Goal: Transaction & Acquisition: Purchase product/service

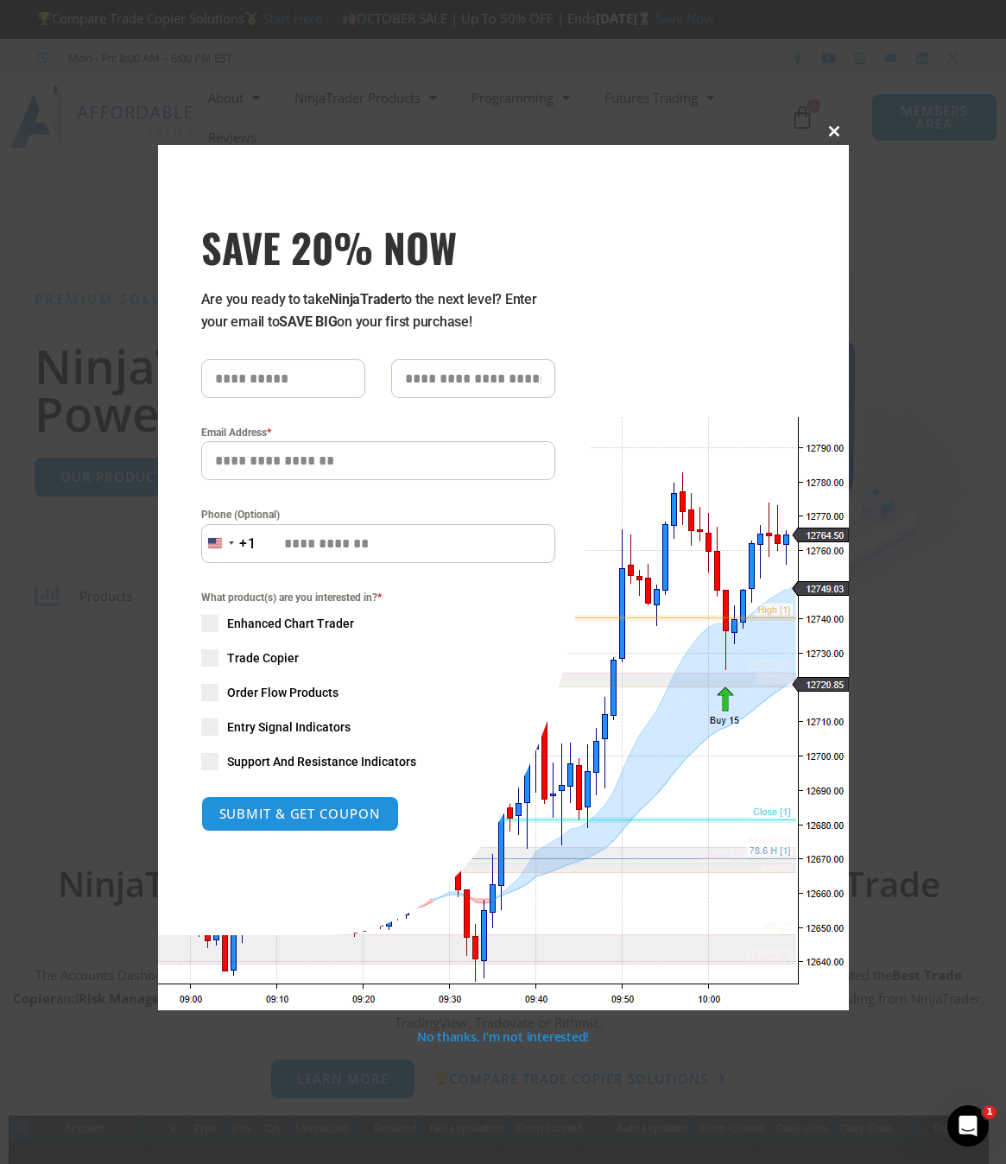
click at [835, 131] on span "SAVE 20% NOW popup" at bounding box center [835, 131] width 28 height 10
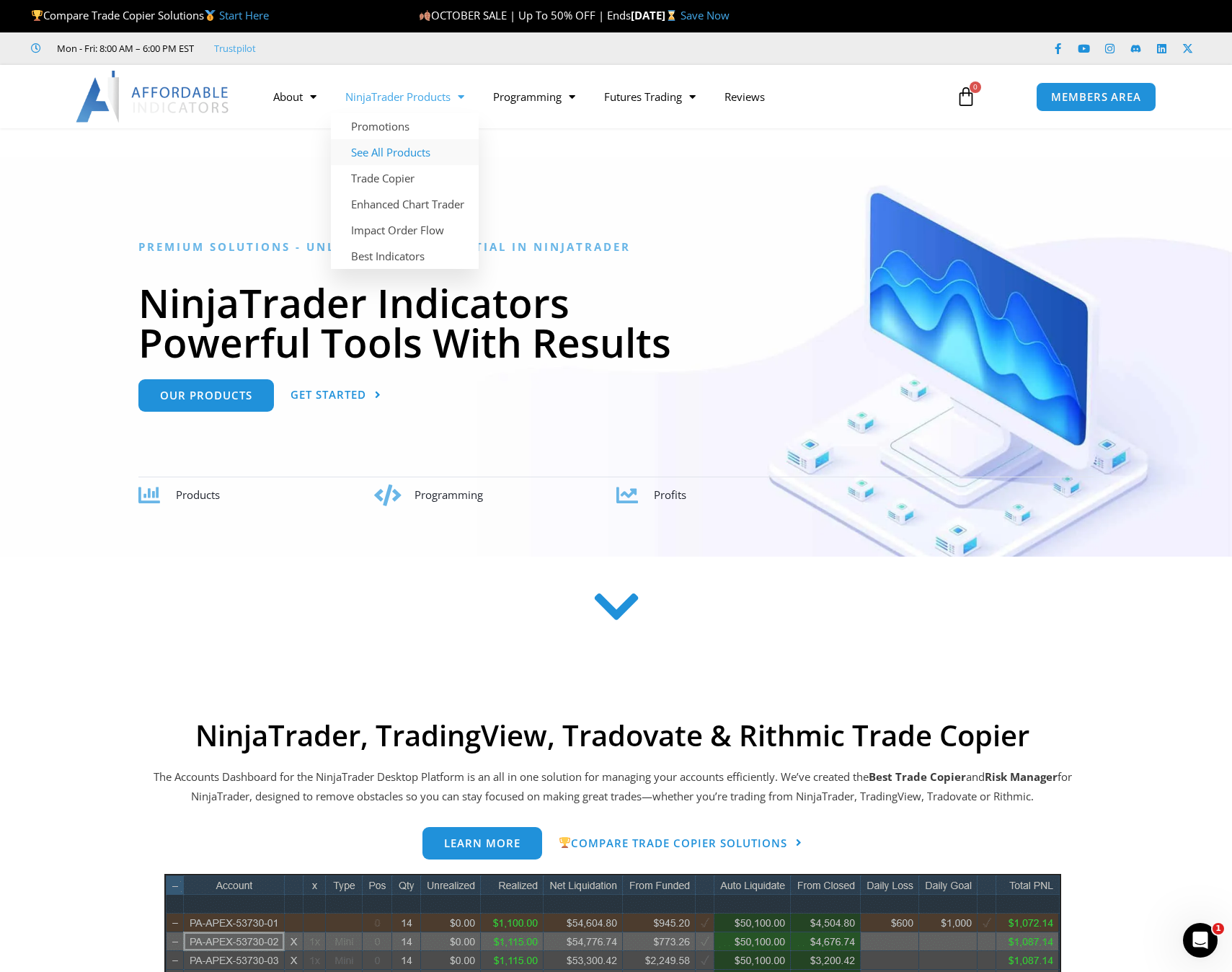
click at [423, 158] on link "See All Products" at bounding box center [404, 152] width 148 height 26
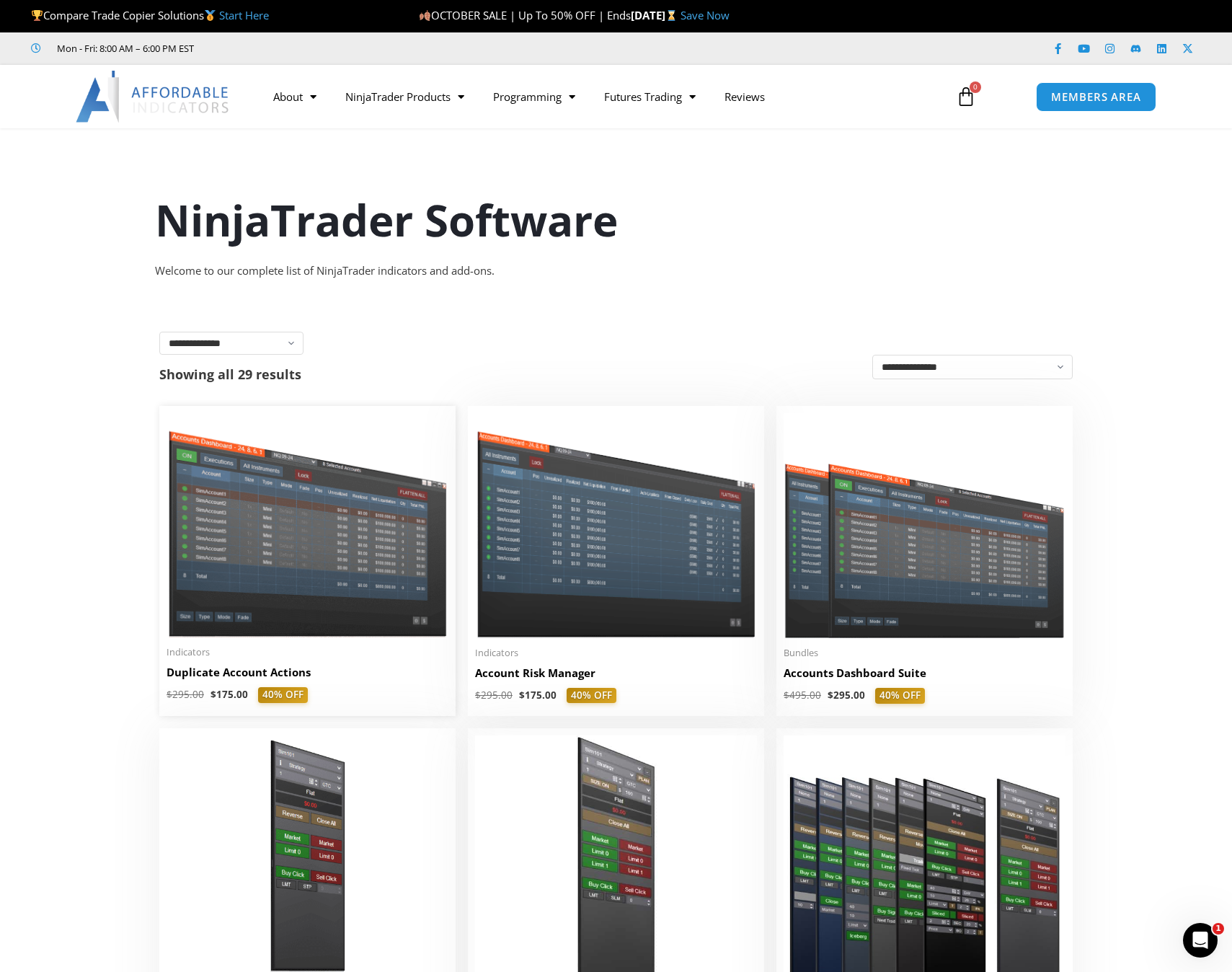
click at [336, 575] on img at bounding box center [308, 525] width 282 height 225
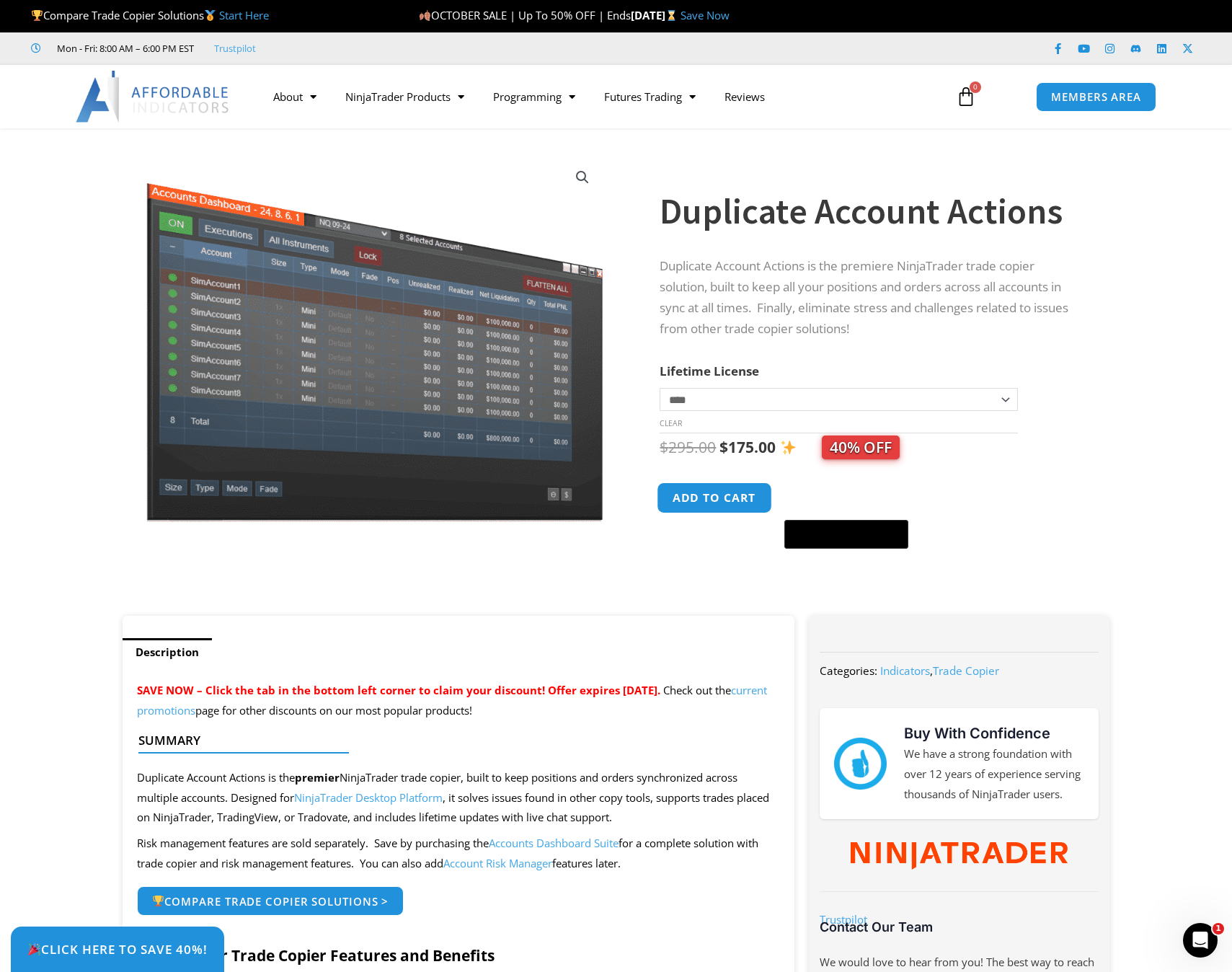
click at [721, 499] on button "Add to cart" at bounding box center [715, 498] width 115 height 31
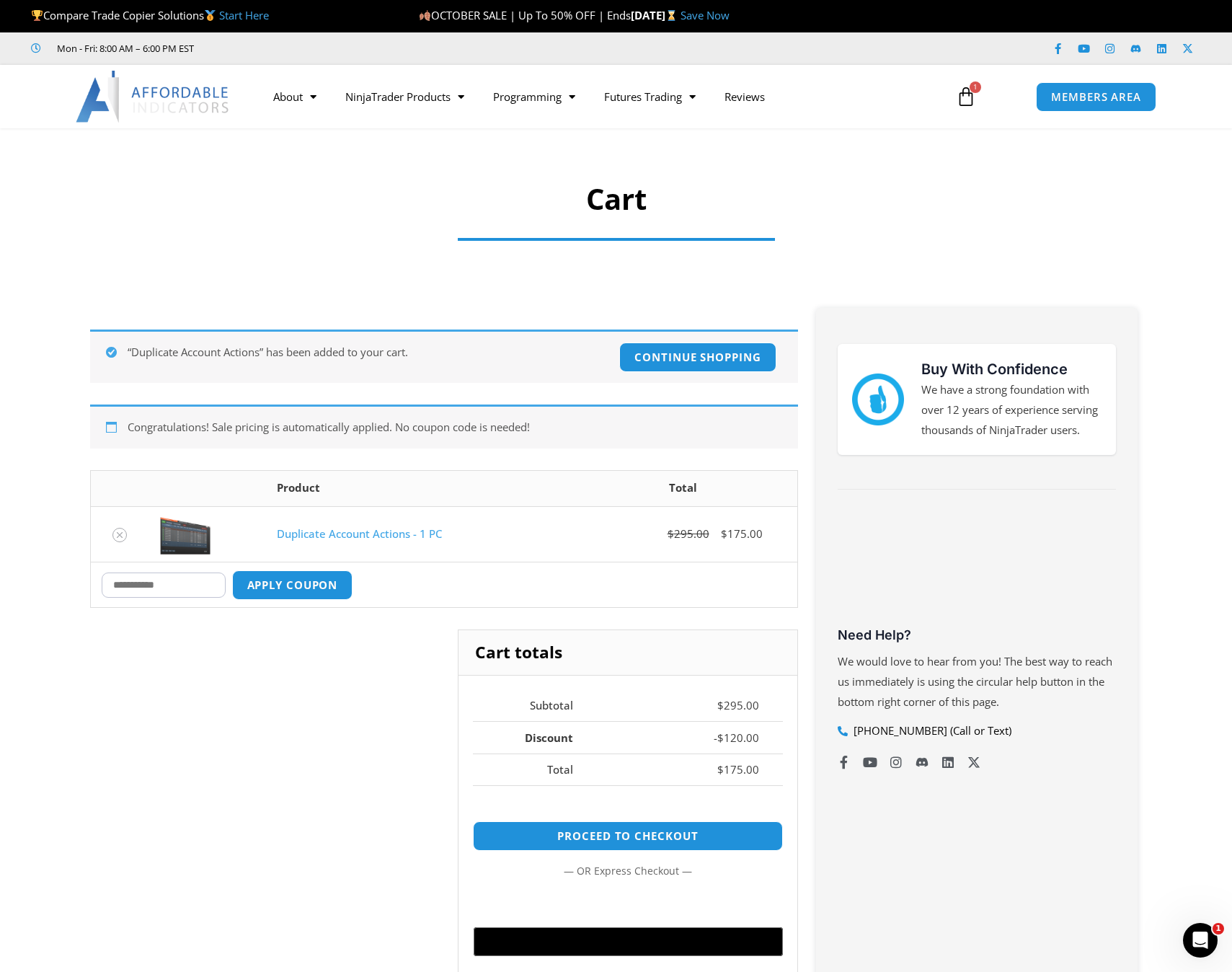
scroll to position [144, 0]
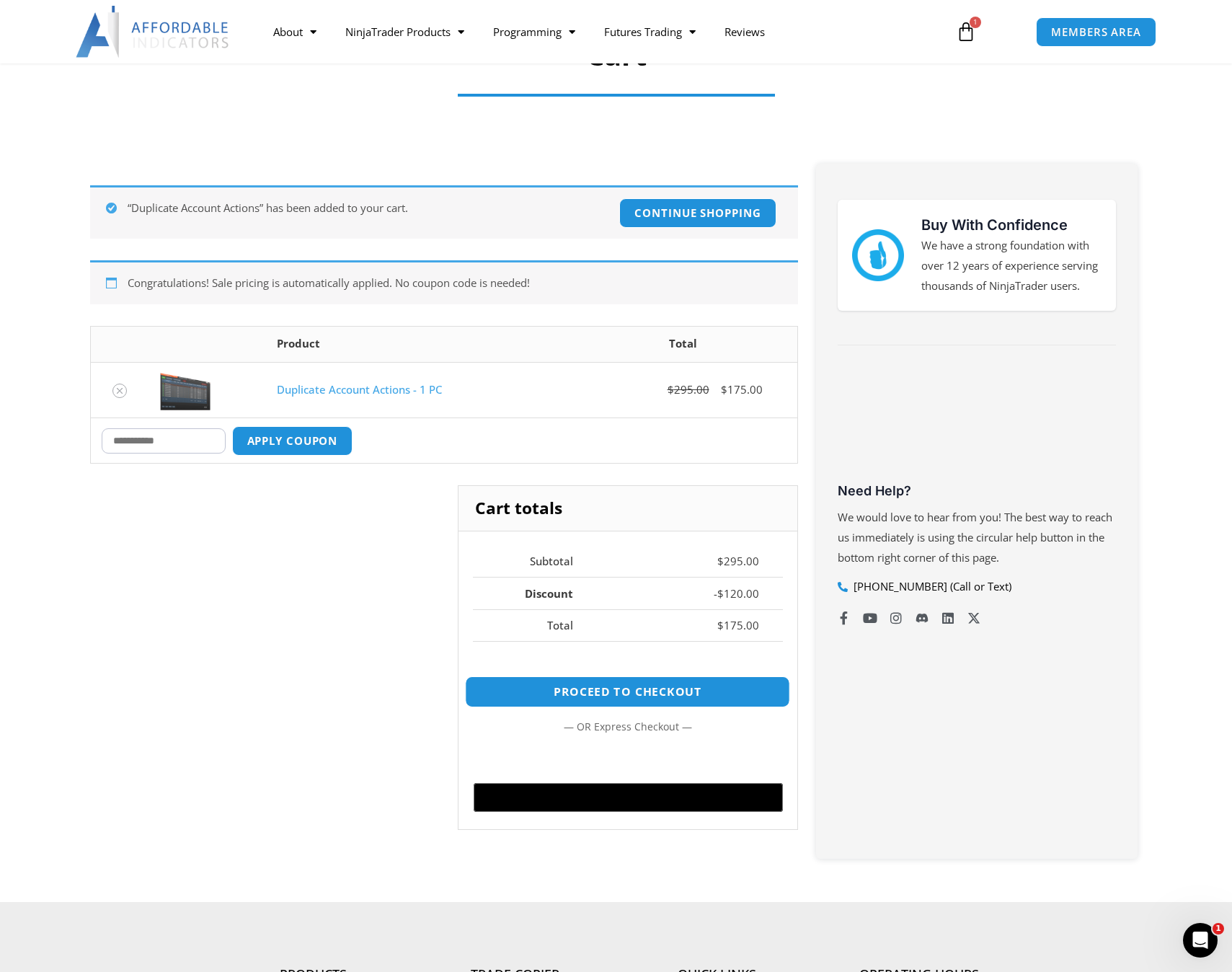
click at [625, 697] on link "Proceed to checkout" at bounding box center [628, 691] width 326 height 31
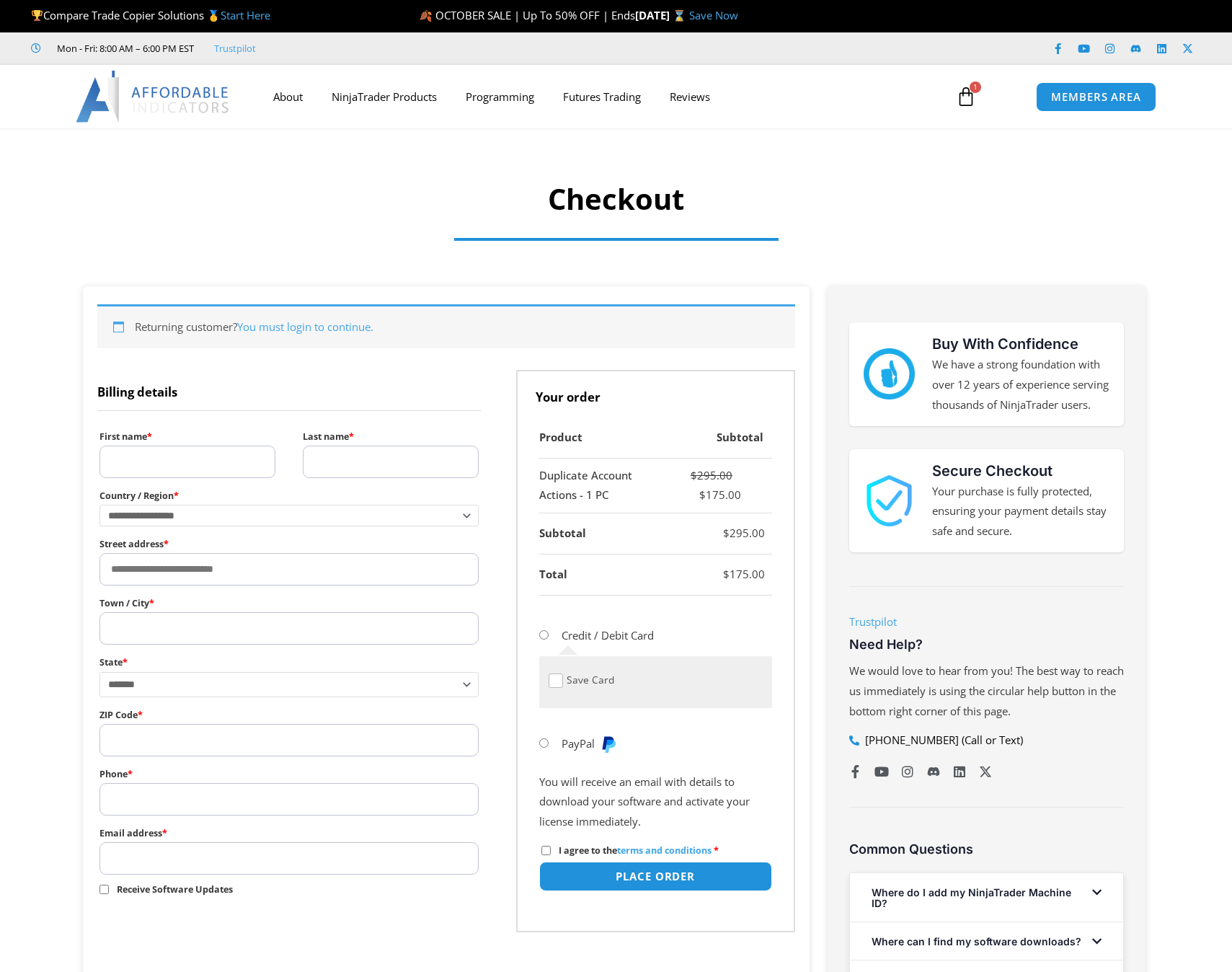
select select "**"
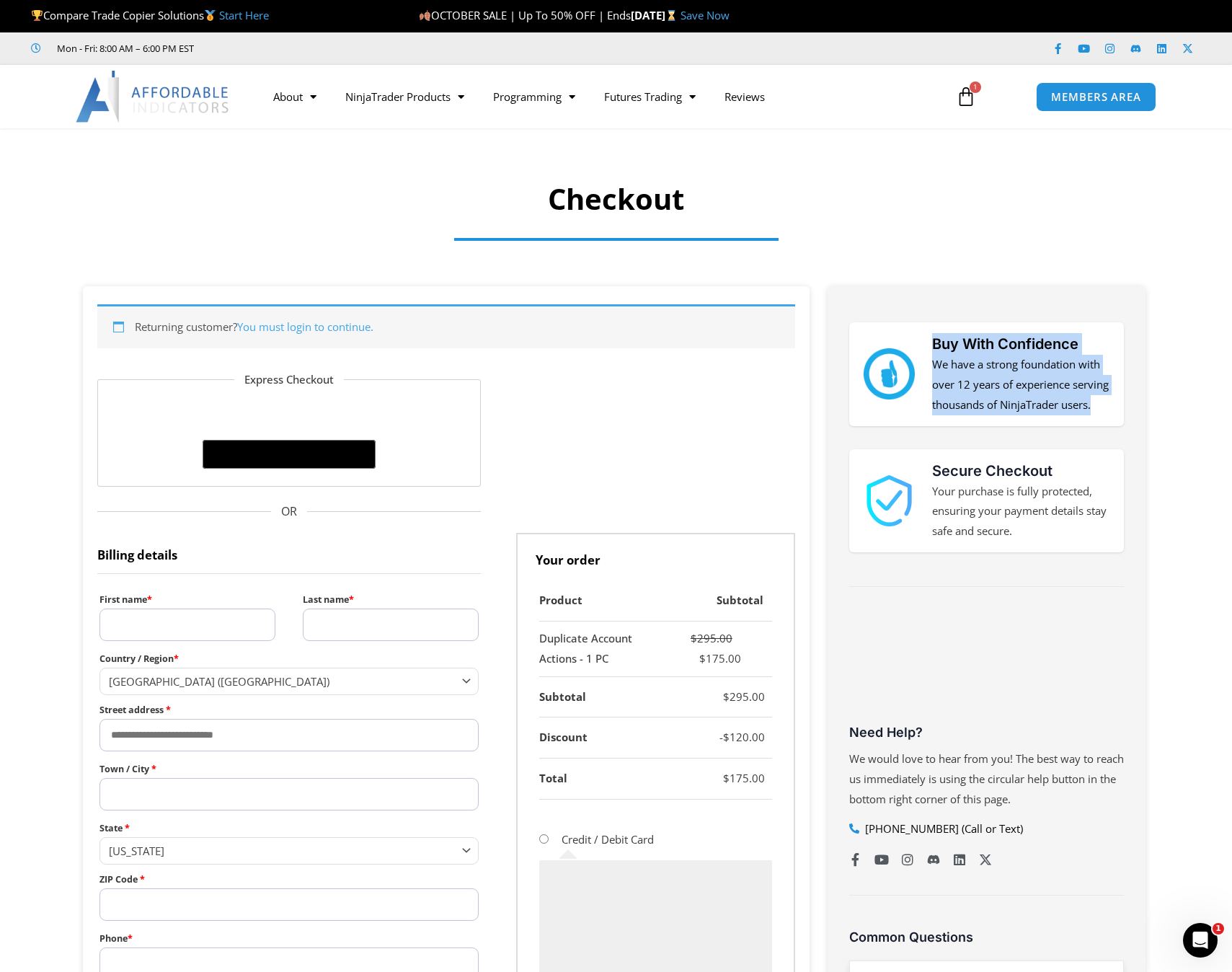
drag, startPoint x: 927, startPoint y: 337, endPoint x: 1040, endPoint y: 441, distance: 153.6
click at [1040, 426] on div "Buy With Confidence We have a strong foundation with over 12 years of experienc…" at bounding box center [987, 374] width 275 height 104
drag, startPoint x: 1056, startPoint y: 439, endPoint x: 886, endPoint y: 364, distance: 185.8
click at [886, 364] on div "Buy With Confidence We have a strong foundation with over 12 years of experienc…" at bounding box center [987, 374] width 275 height 104
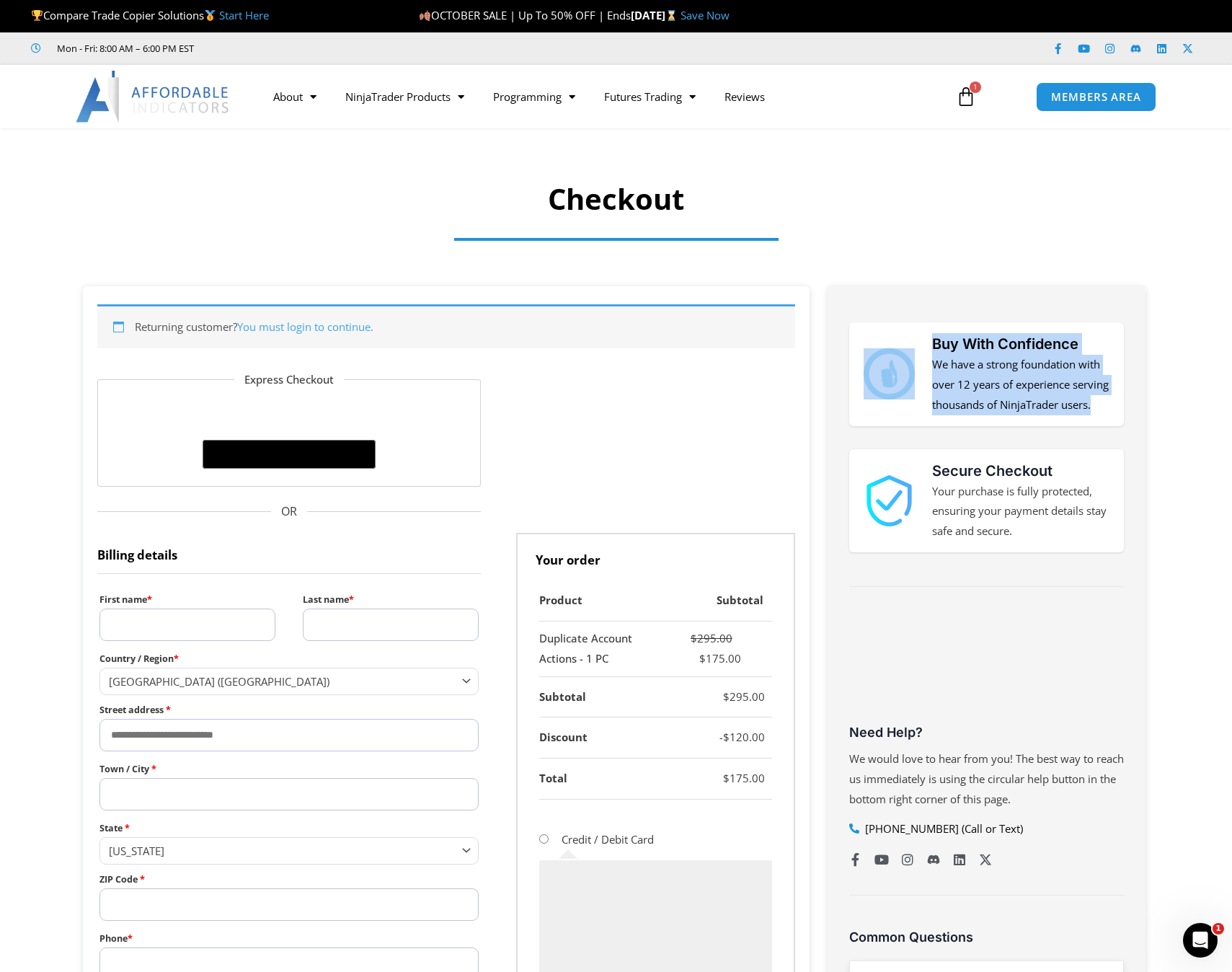
click at [891, 327] on div "Buy With Confidence We have a strong foundation with over 12 years of experienc…" at bounding box center [987, 374] width 275 height 104
drag, startPoint x: 903, startPoint y: 322, endPoint x: 1033, endPoint y: 448, distance: 181.0
click at [1033, 435] on div "Buy With Confidence We have a strong foundation with over 12 years of experienc…" at bounding box center [987, 378] width 275 height 113
click at [1011, 462] on div "Buy With Confidence We have a strong foundation with over 12 years of experienc…" at bounding box center [987, 782] width 318 height 990
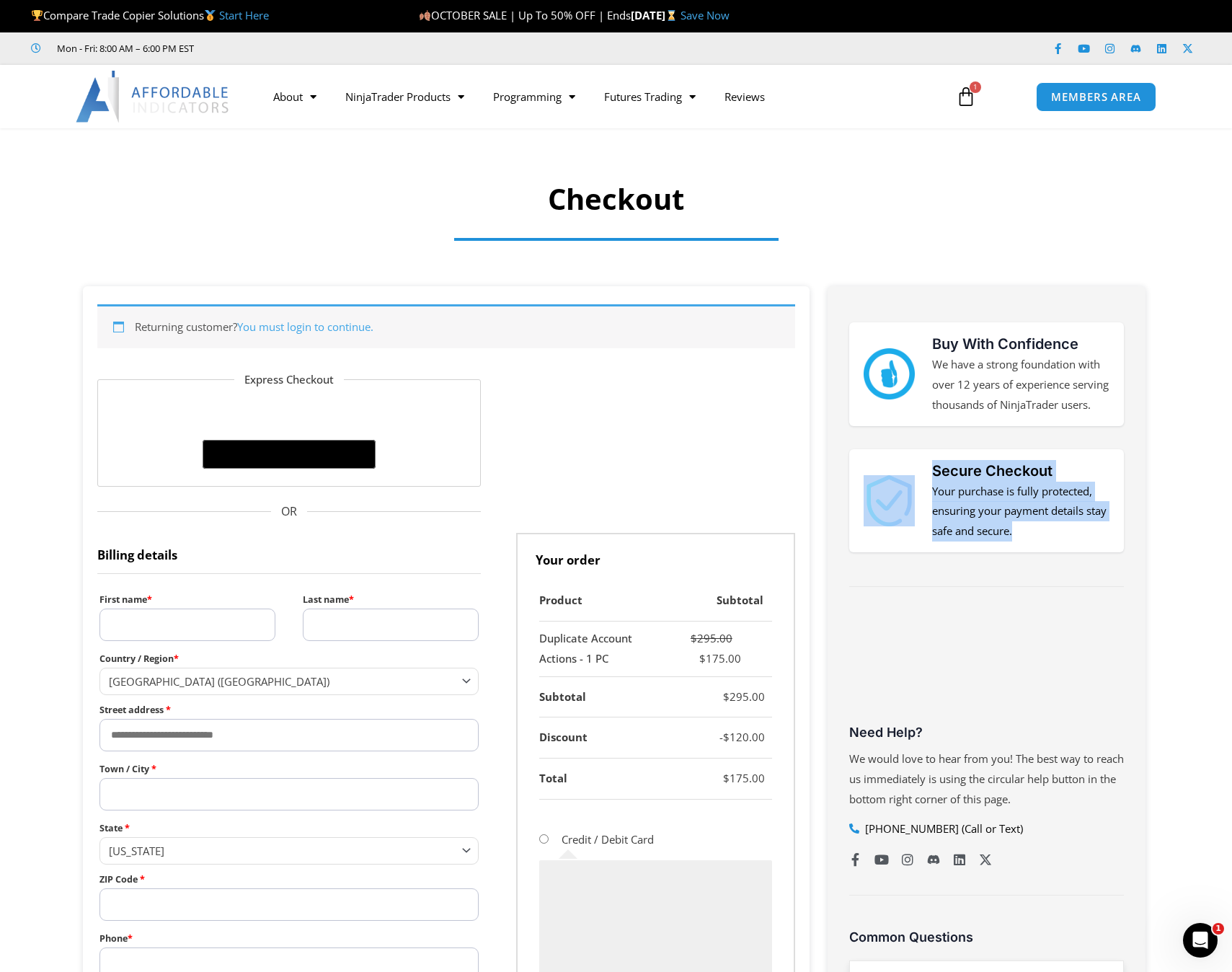
drag, startPoint x: 936, startPoint y: 492, endPoint x: 1028, endPoint y: 559, distance: 113.8
click at [1028, 543] on div "Secure Checkout Your purchase is fully protected, ensuring your payment details…" at bounding box center [987, 501] width 246 height 82
click at [1028, 543] on p "Your purchase is fully protected, ensuring your payment details stay safe and s…" at bounding box center [1021, 512] width 177 height 61
drag, startPoint x: 1044, startPoint y: 554, endPoint x: 930, endPoint y: 488, distance: 131.7
click at [930, 488] on div "Secure Checkout Your purchase is fully protected, ensuring your payment details…" at bounding box center [987, 501] width 246 height 82
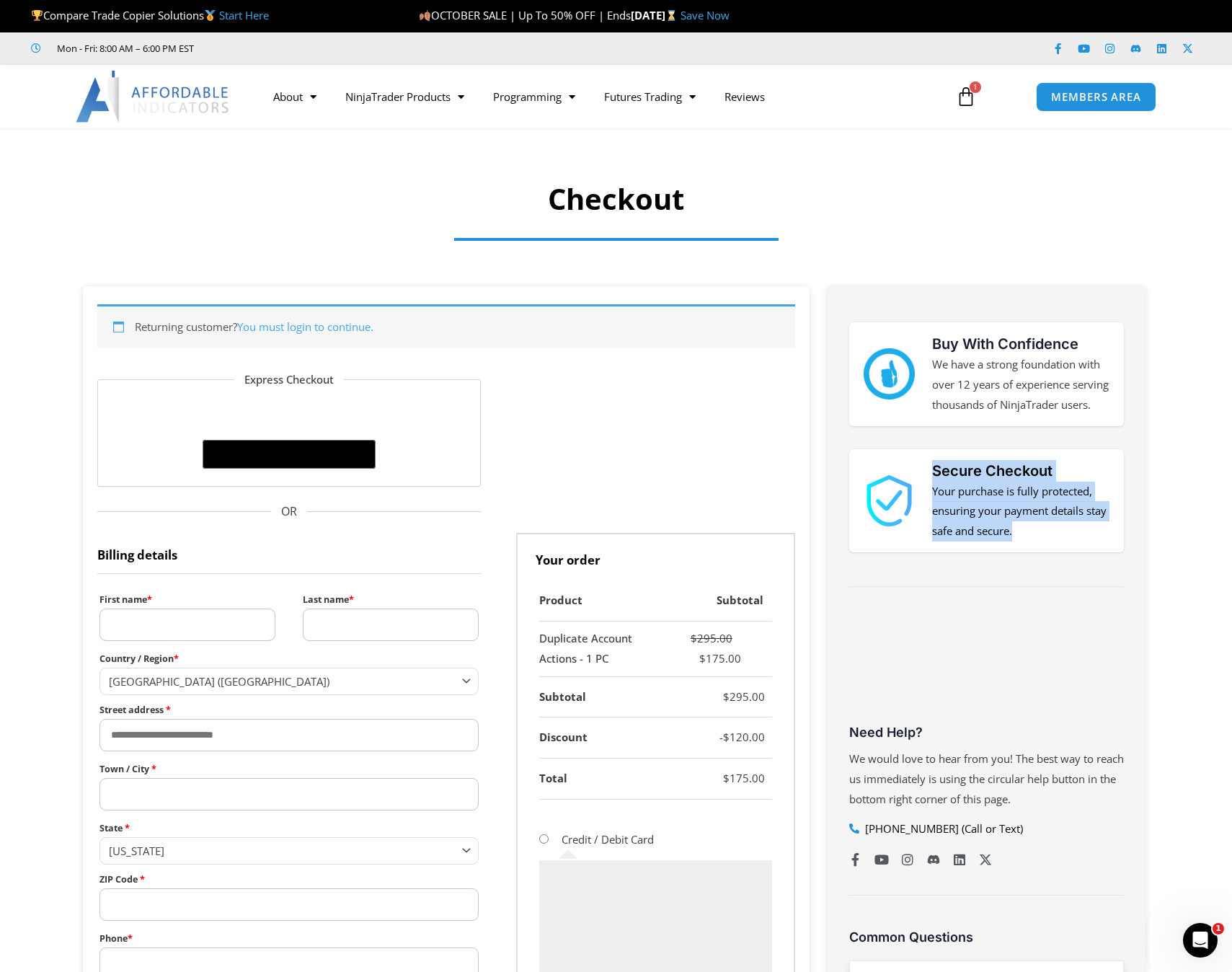
click at [930, 488] on div "Secure Checkout Your purchase is fully protected, ensuring your payment details…" at bounding box center [987, 501] width 246 height 82
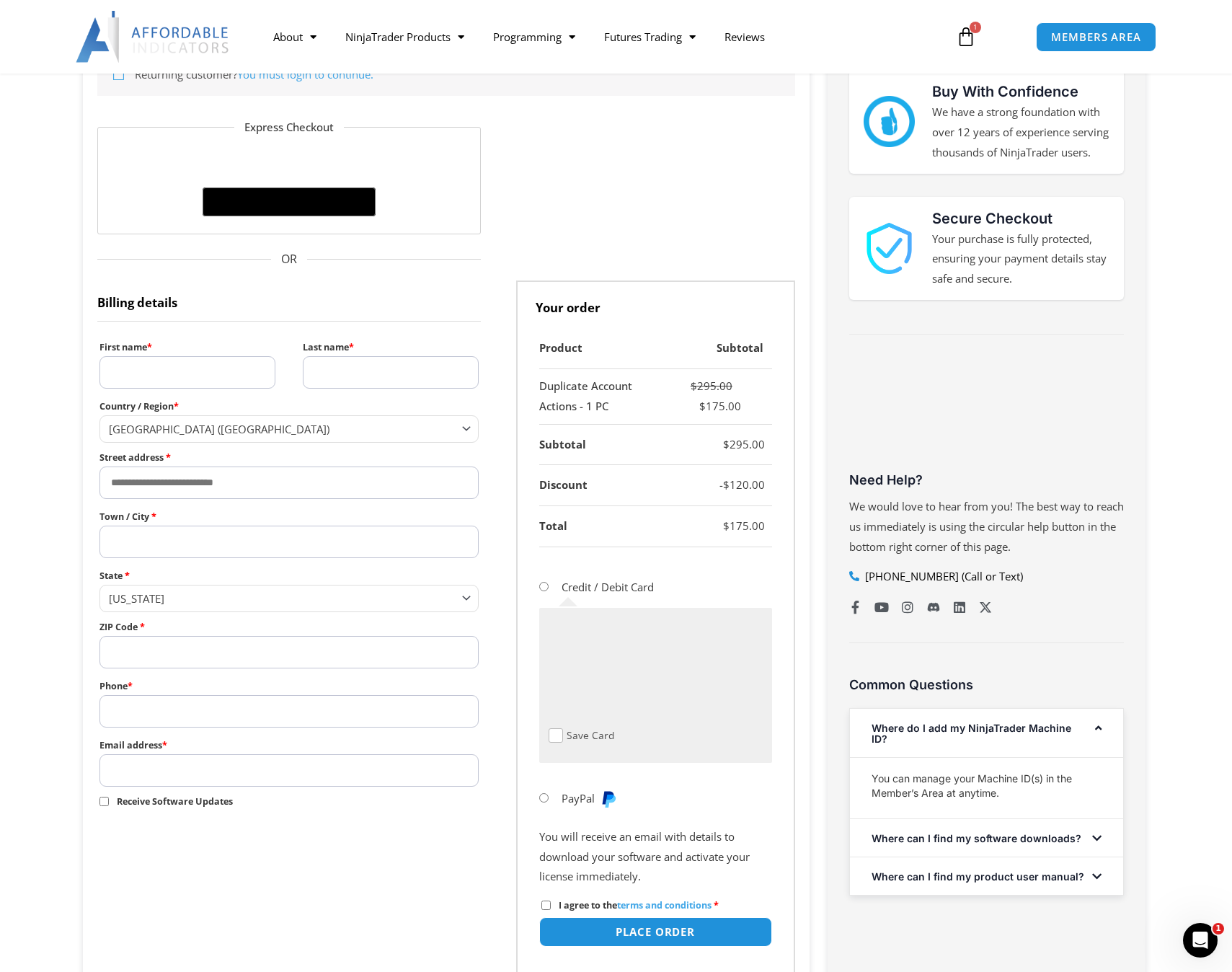
scroll to position [289, 0]
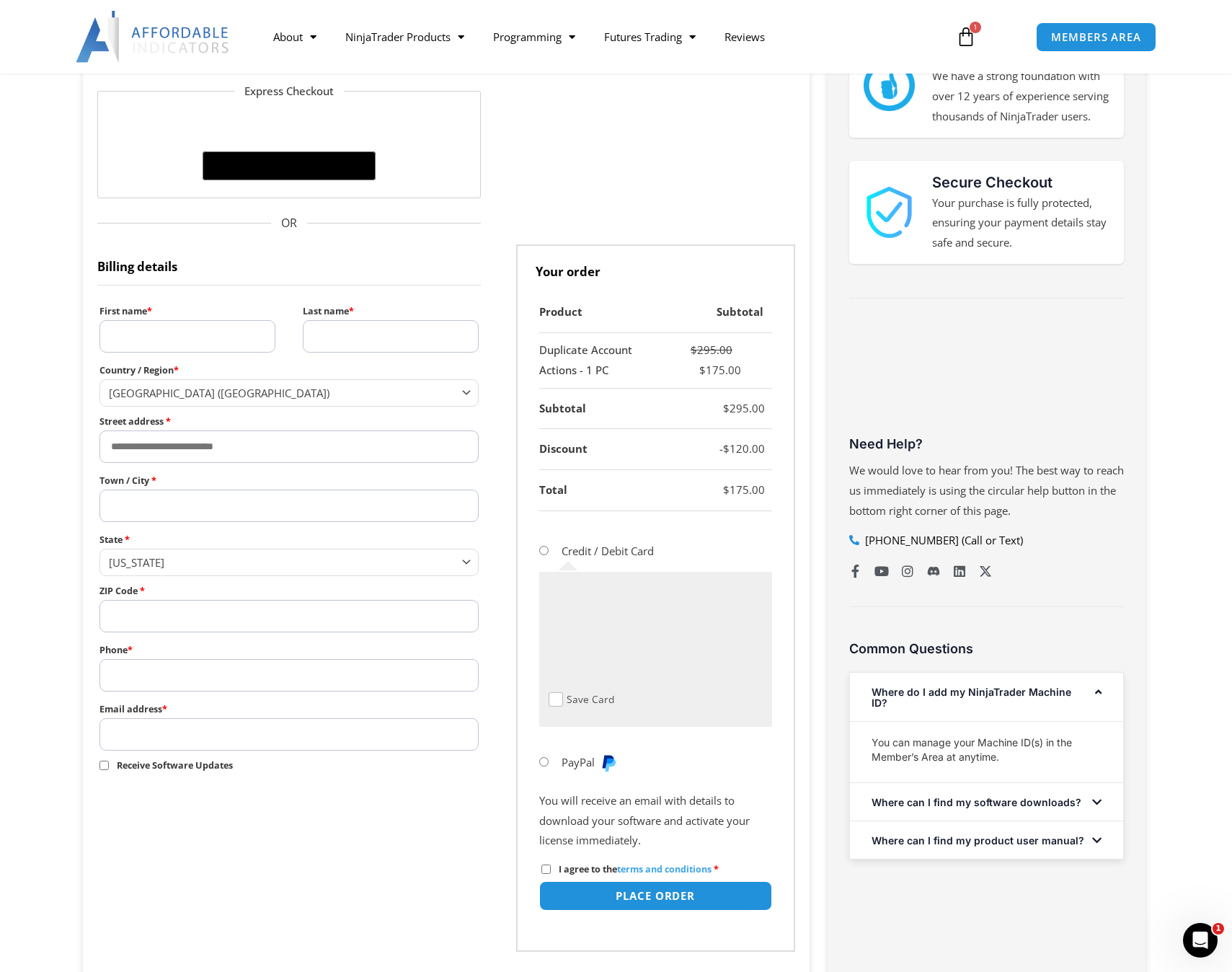
click at [685, 549] on li "Credit / Debit Card Save Card" at bounding box center [655, 638] width 233 height 211
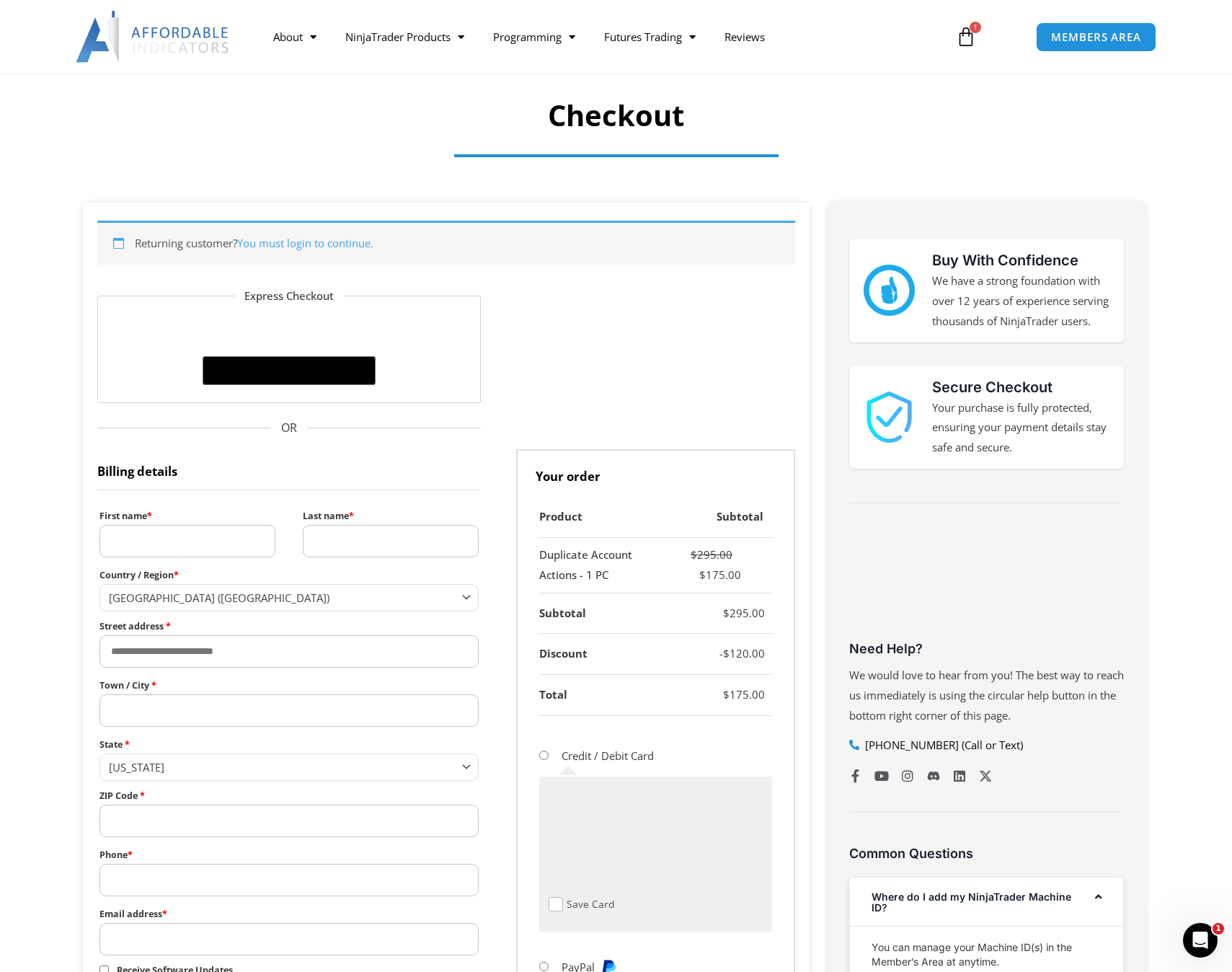
scroll to position [0, 0]
